Goal: Go to known website: Access a specific website the user already knows

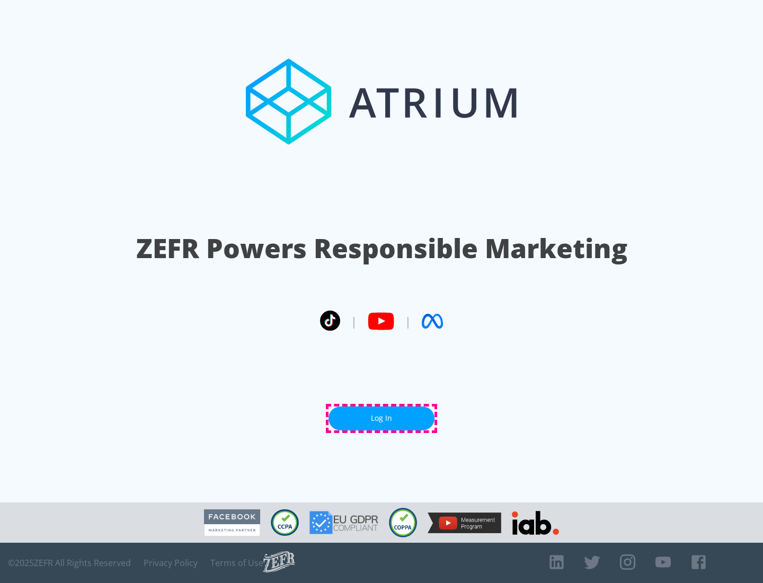
click at [381, 418] on link "Log In" at bounding box center [381, 418] width 106 height 24
